Goal: Transaction & Acquisition: Purchase product/service

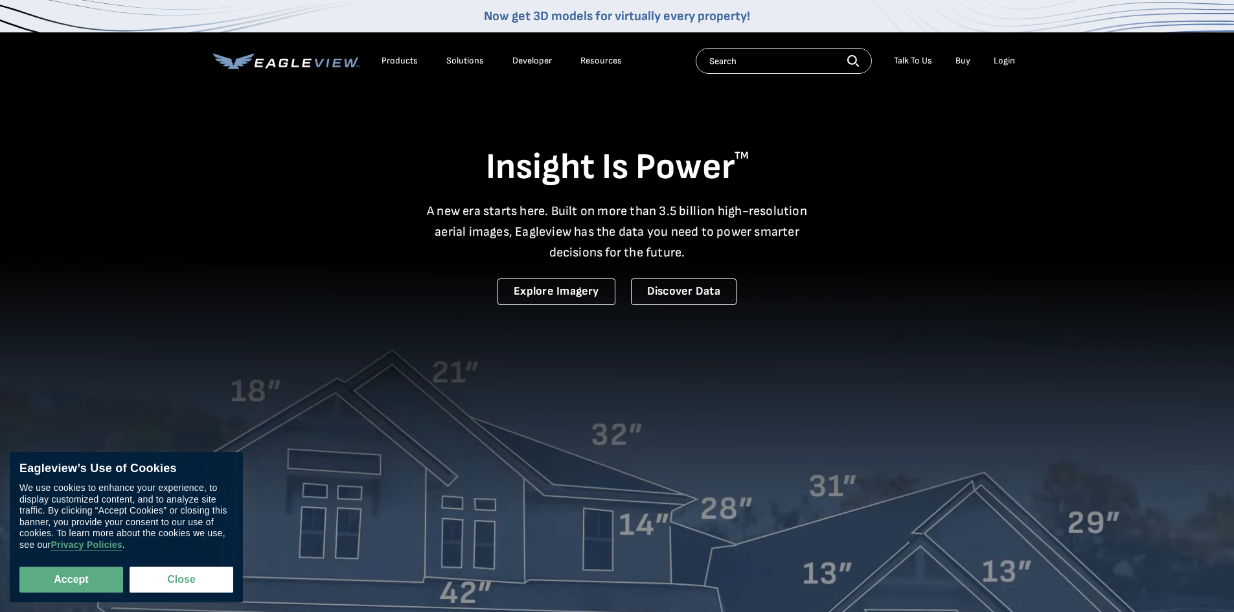
click at [1006, 59] on div "Login" at bounding box center [1004, 61] width 21 height 12
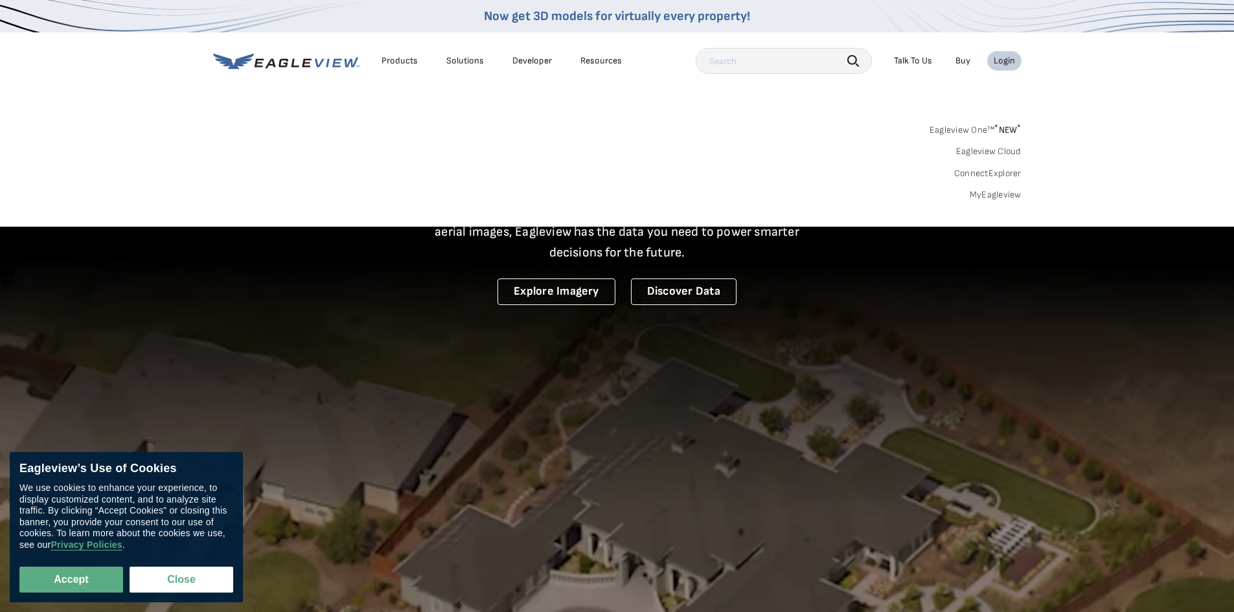
click at [986, 197] on link "MyEagleview" at bounding box center [996, 195] width 52 height 12
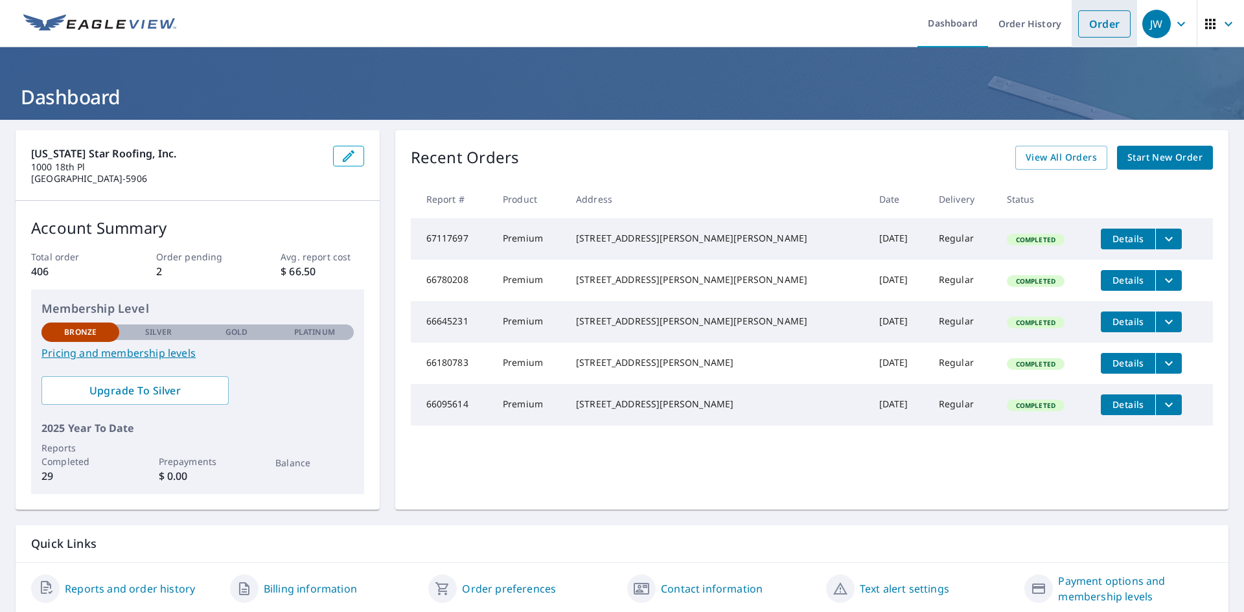
click at [1091, 23] on link "Order" at bounding box center [1104, 23] width 52 height 27
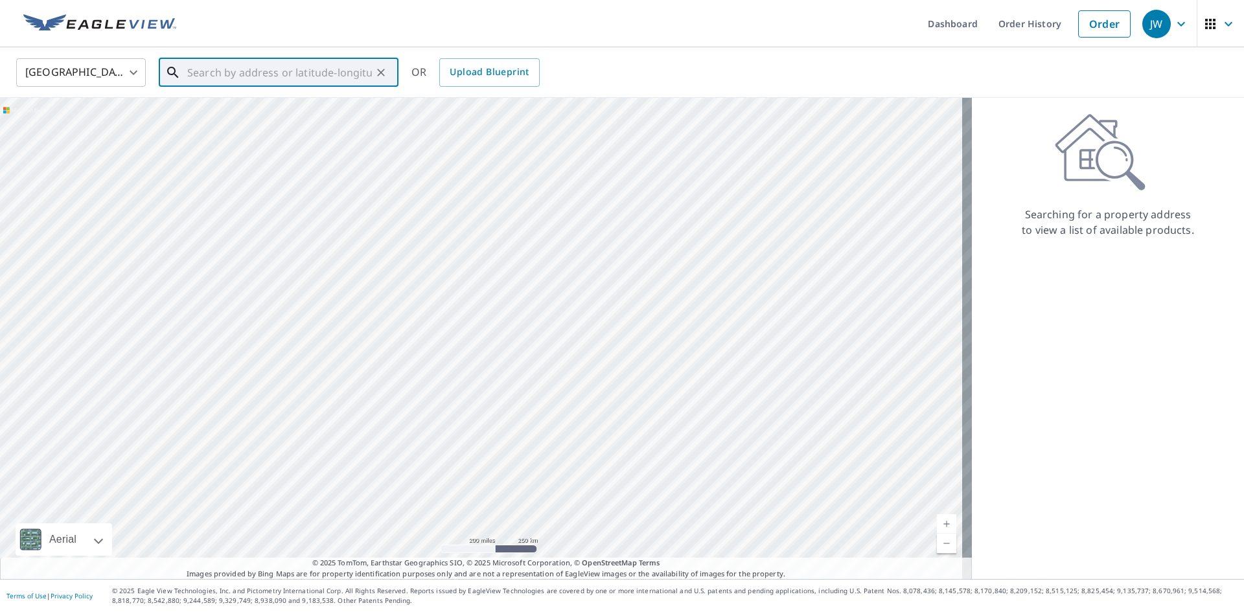
click at [247, 78] on input "text" at bounding box center [279, 72] width 185 height 36
click at [238, 128] on p "Dallas, TX 75206" at bounding box center [286, 124] width 203 height 13
type input "5726 Marquita Ave Dallas, TX 75206"
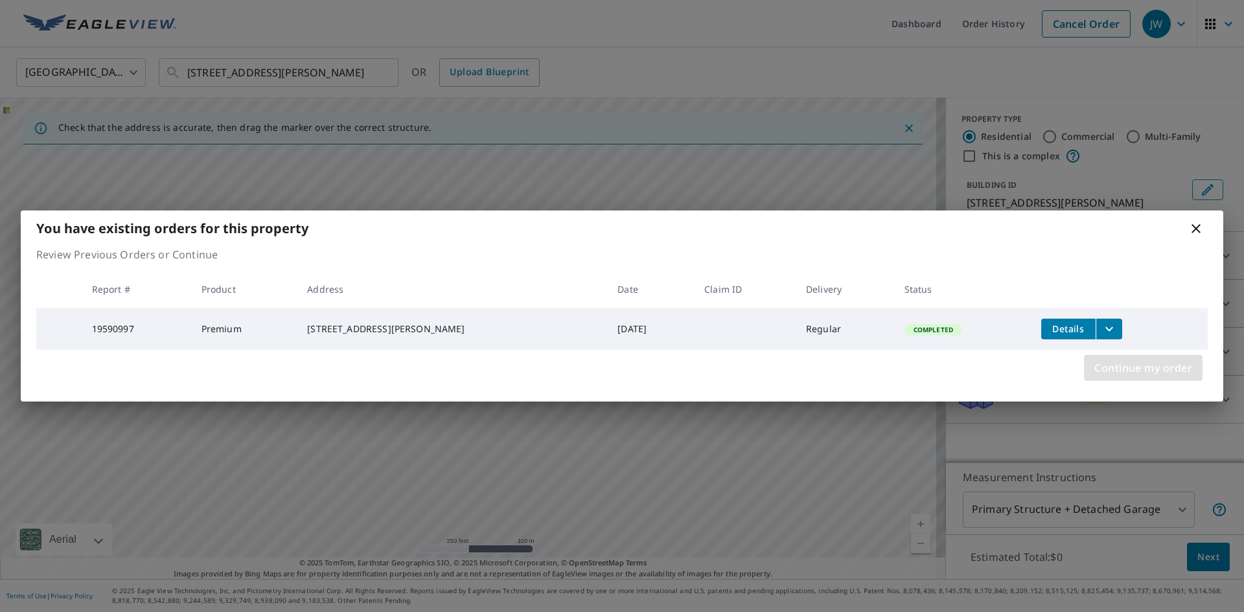
click at [1126, 373] on span "Continue my order" at bounding box center [1143, 368] width 98 height 18
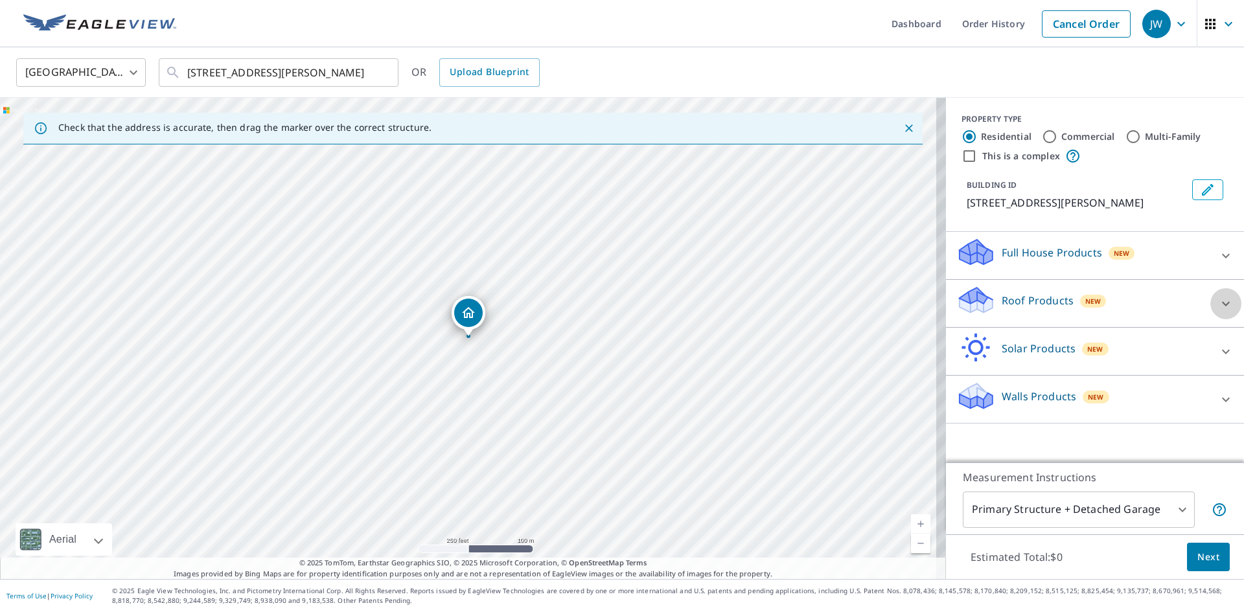
click at [1218, 298] on icon at bounding box center [1226, 304] width 16 height 16
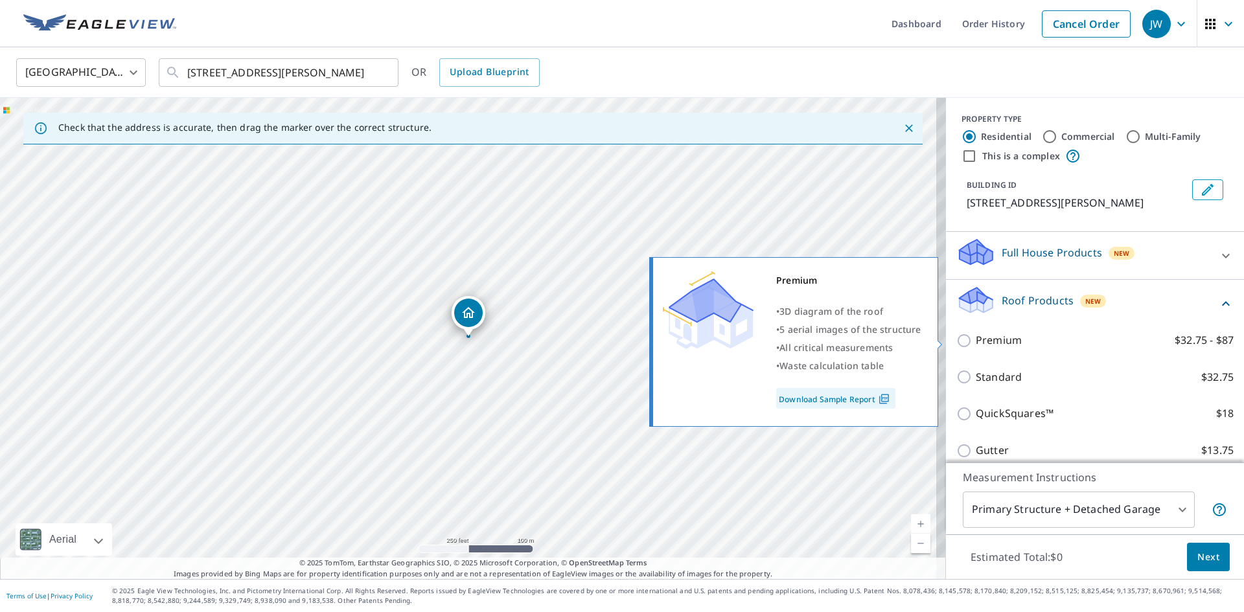
click at [956, 339] on input "Premium $32.75 - $87" at bounding box center [965, 341] width 19 height 16
checkbox input "true"
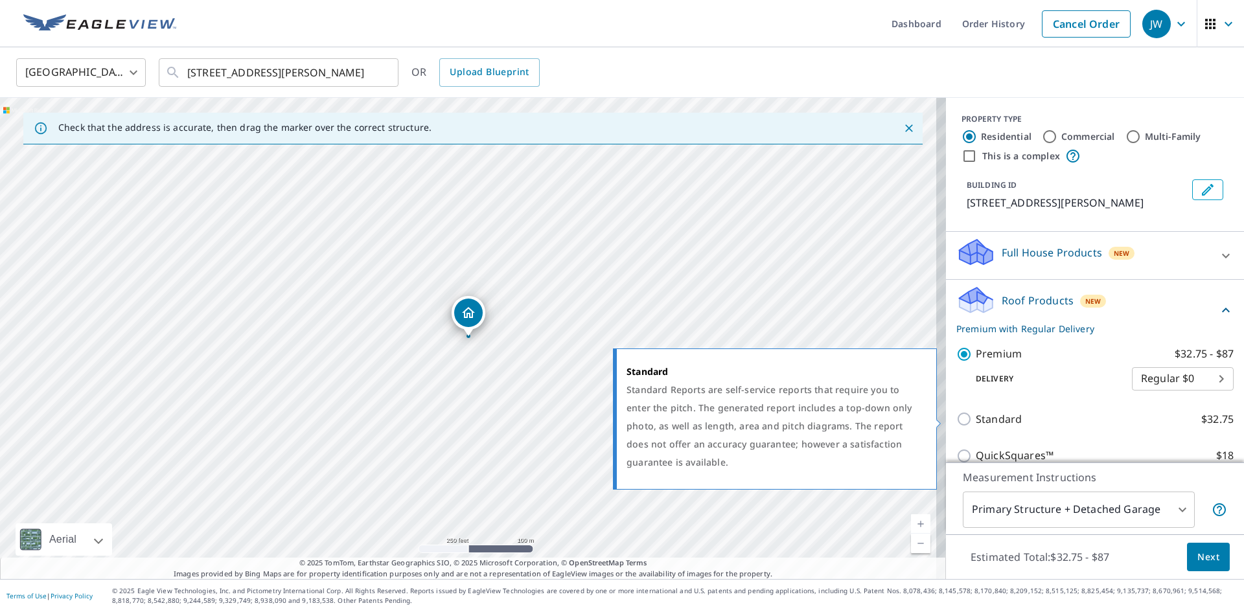
scroll to position [130, 0]
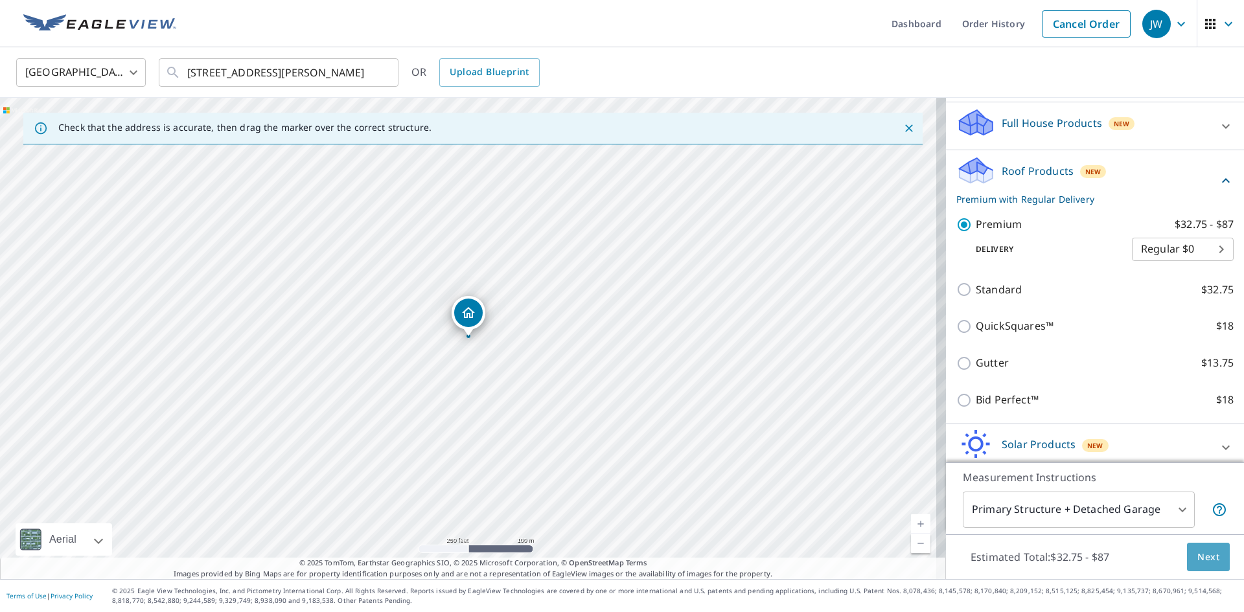
click at [1199, 556] on span "Next" at bounding box center [1208, 557] width 22 height 16
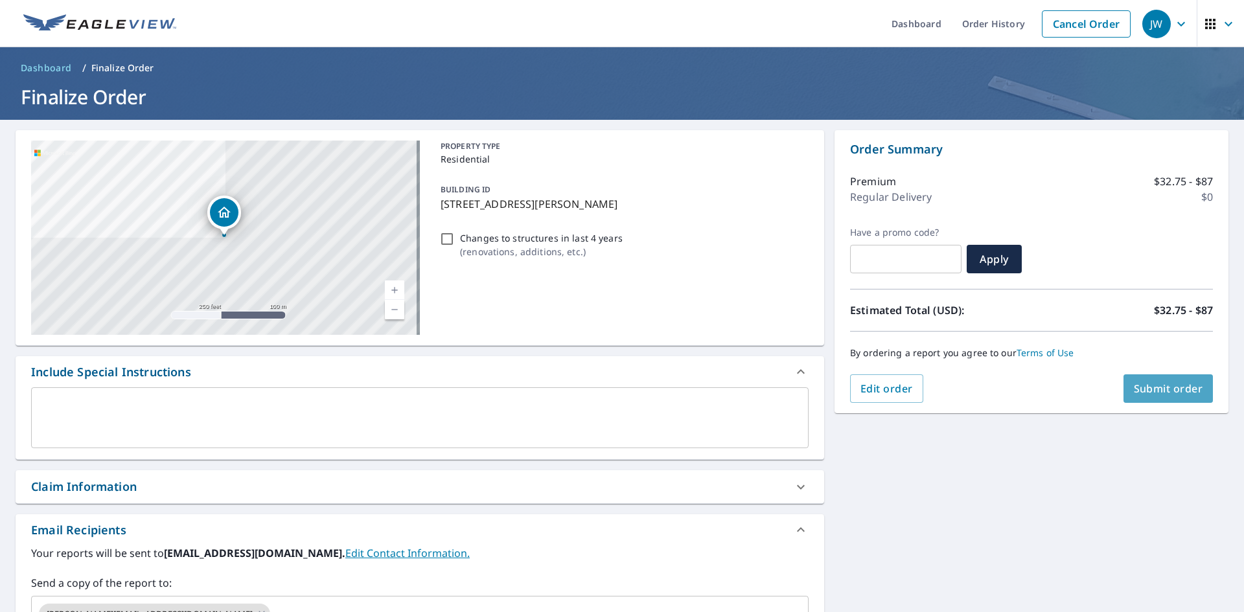
click at [1150, 391] on span "Submit order" at bounding box center [1168, 389] width 69 height 14
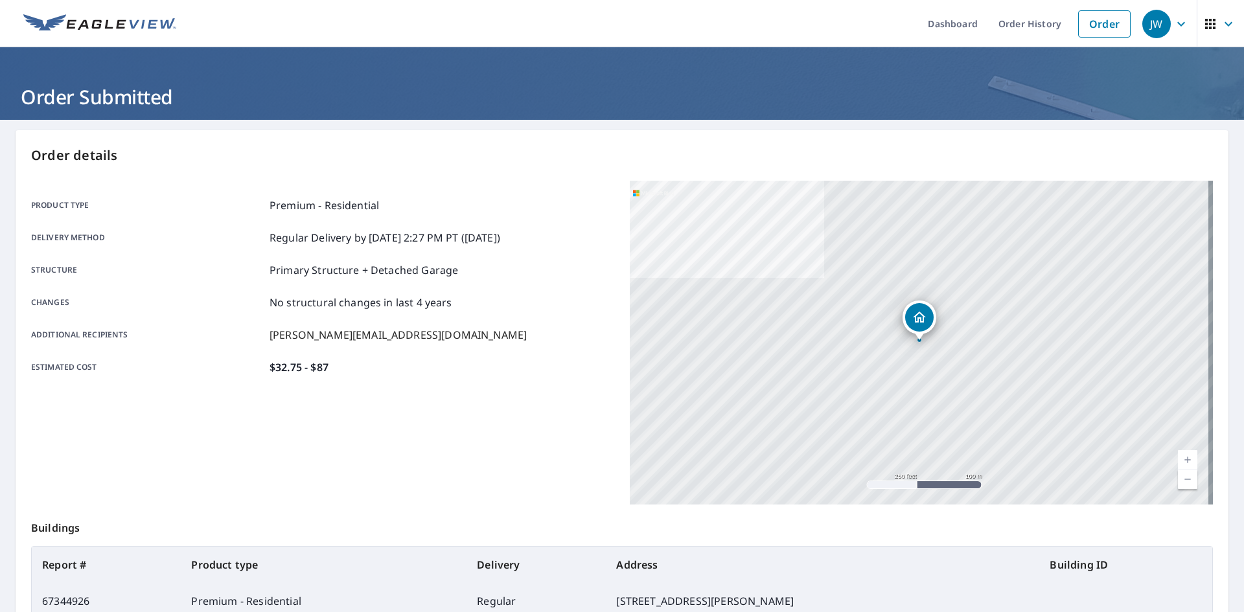
scroll to position [150, 0]
